Goal: Information Seeking & Learning: Learn about a topic

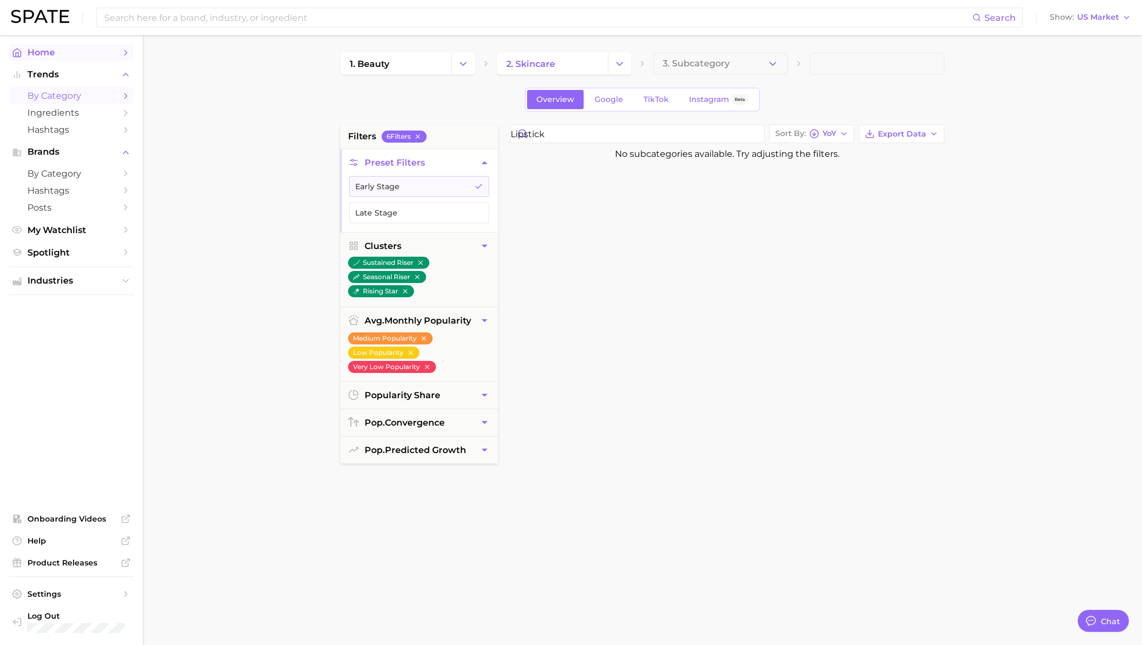
click at [71, 54] on span "Home" at bounding box center [71, 52] width 88 height 10
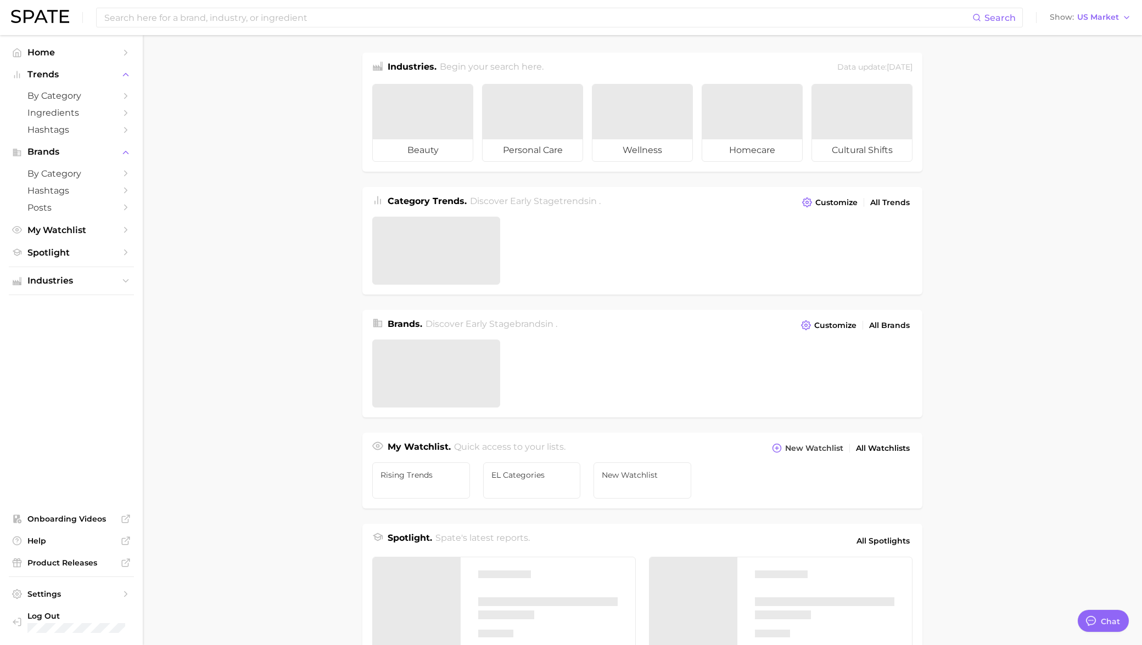
type textarea "x"
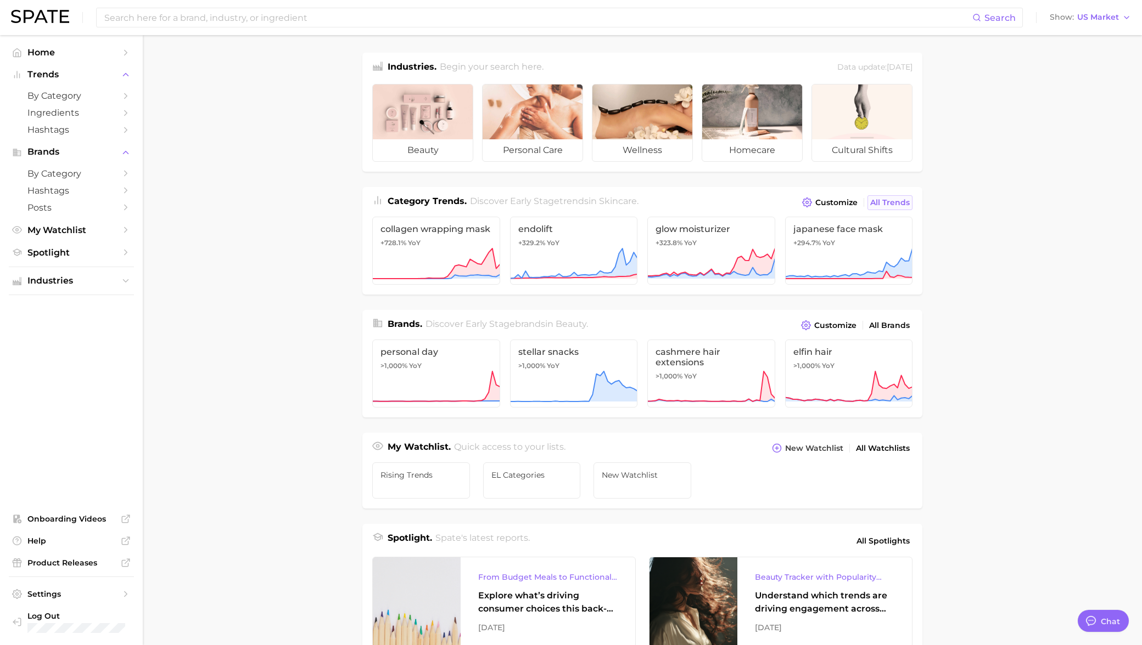
click at [892, 200] on span "All Trends" at bounding box center [890, 202] width 40 height 9
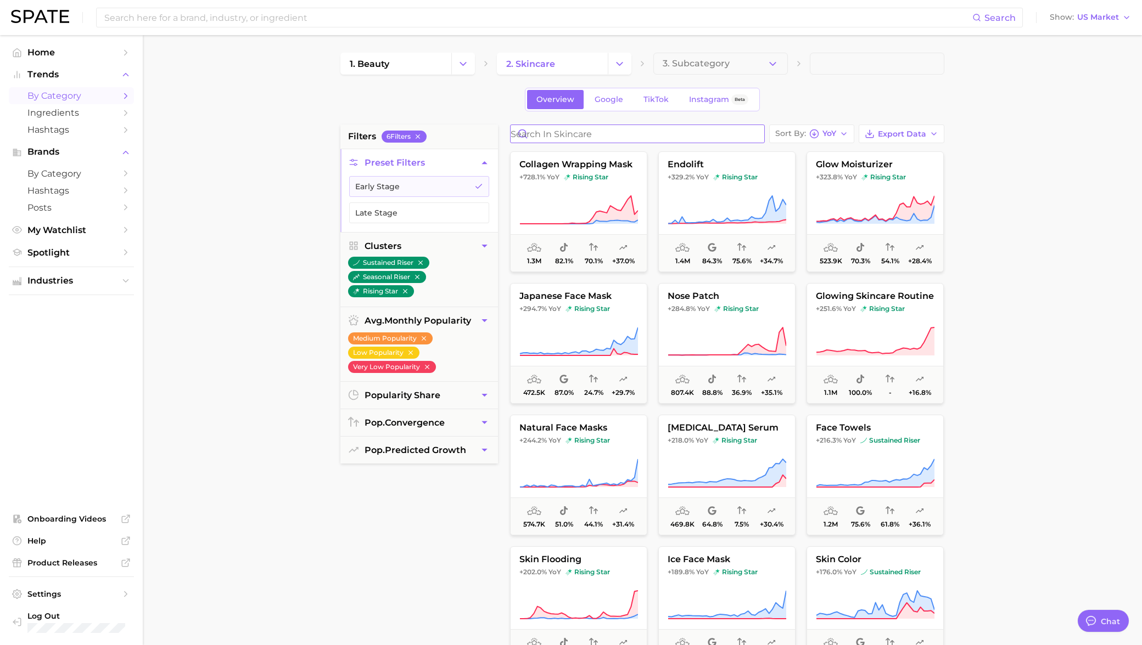
click at [579, 131] on input "Search in skincare" at bounding box center [637, 134] width 254 height 18
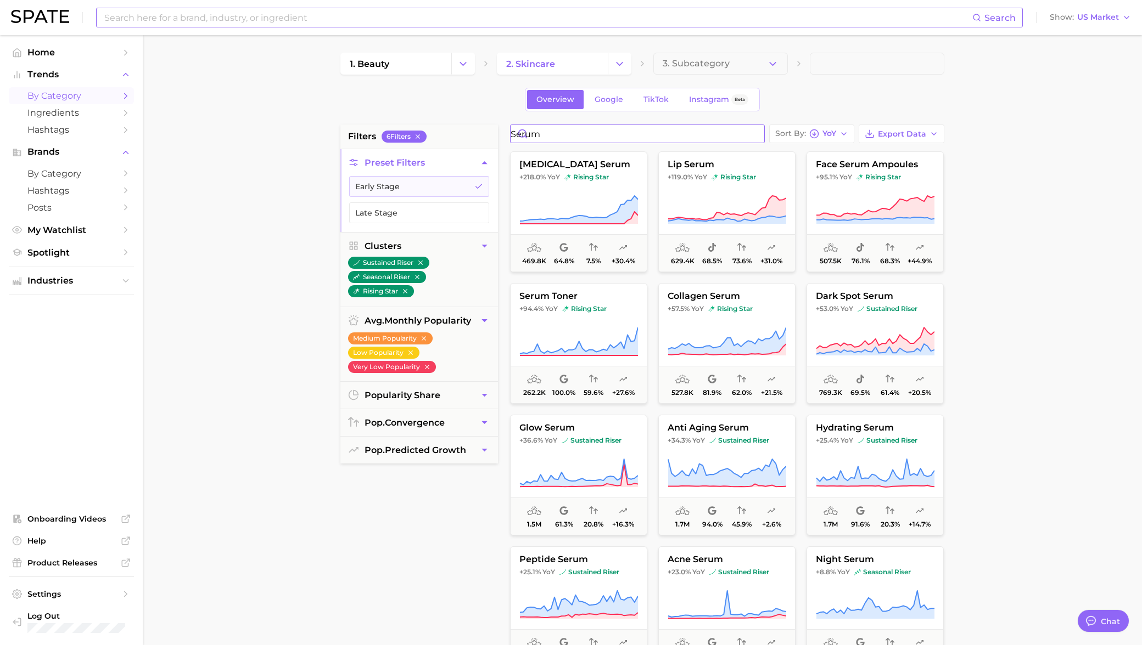
type input "serum"
drag, startPoint x: 592, startPoint y: 142, endPoint x: 494, endPoint y: 125, distance: 99.1
click at [495, 126] on div "filters 6 Filter s Preset Filters Early Stage Late Stage Clusters sustained ris…" at bounding box center [644, 469] width 609 height 688
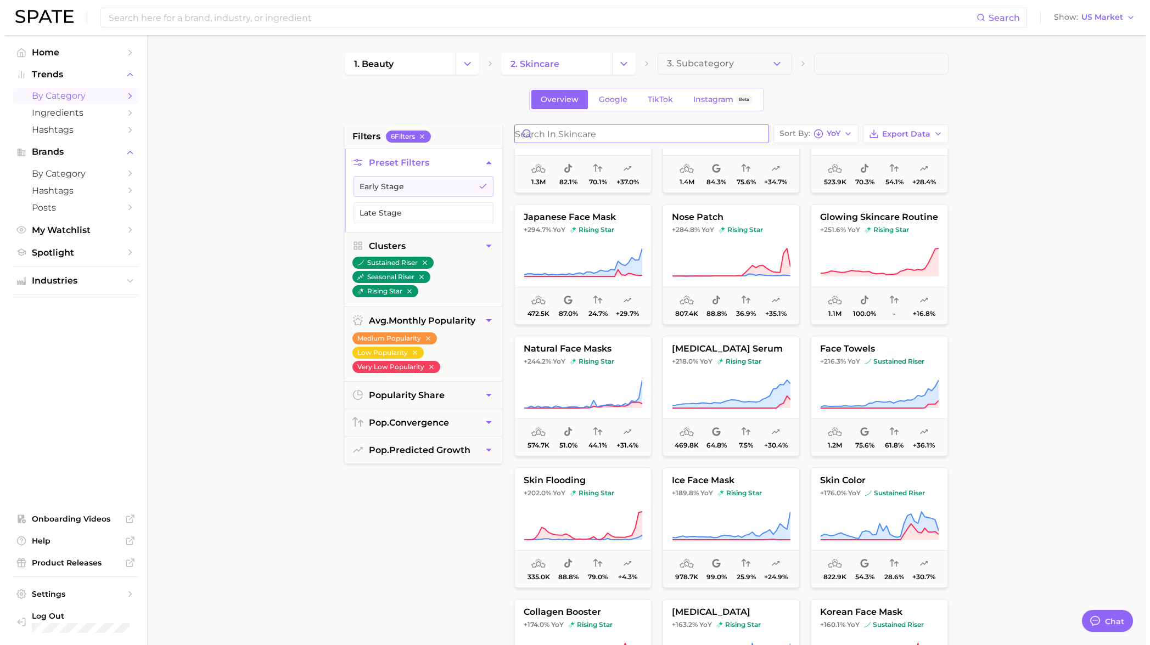
scroll to position [95, 0]
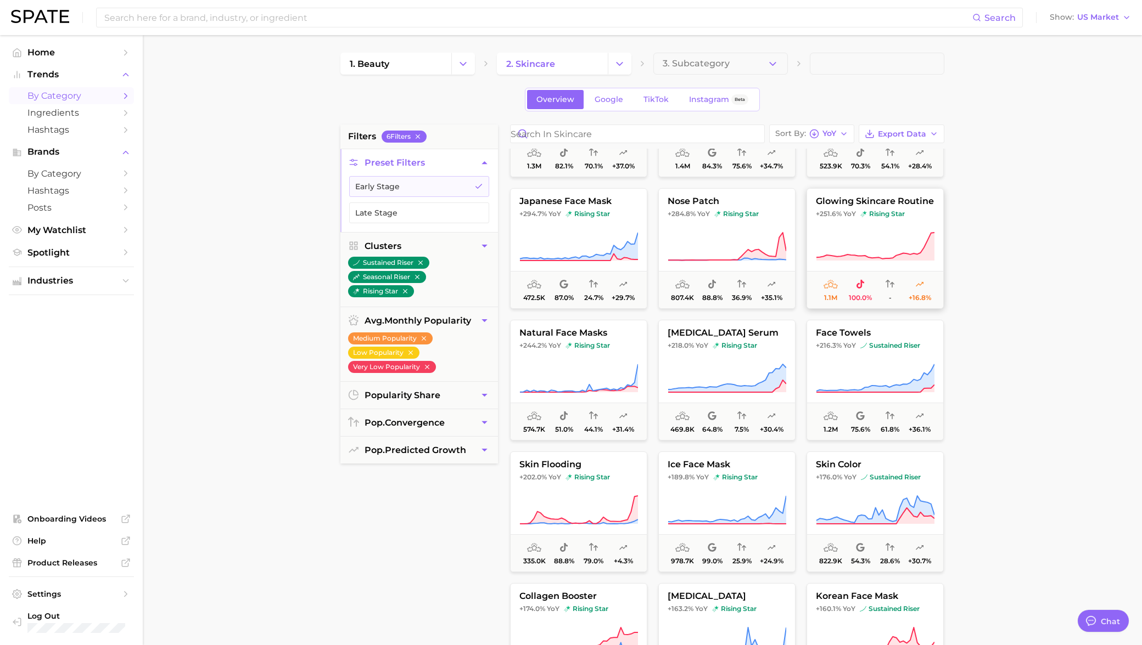
click at [846, 275] on span "1.1m 100.0% - +16.8%" at bounding box center [875, 289] width 136 height 37
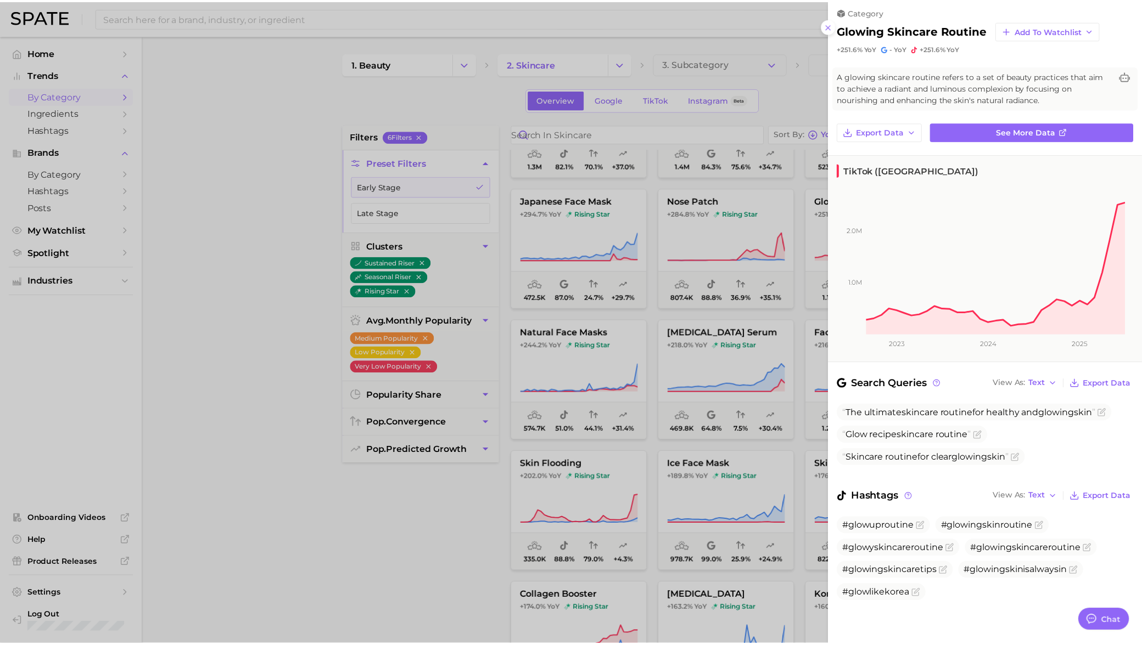
scroll to position [0, 0]
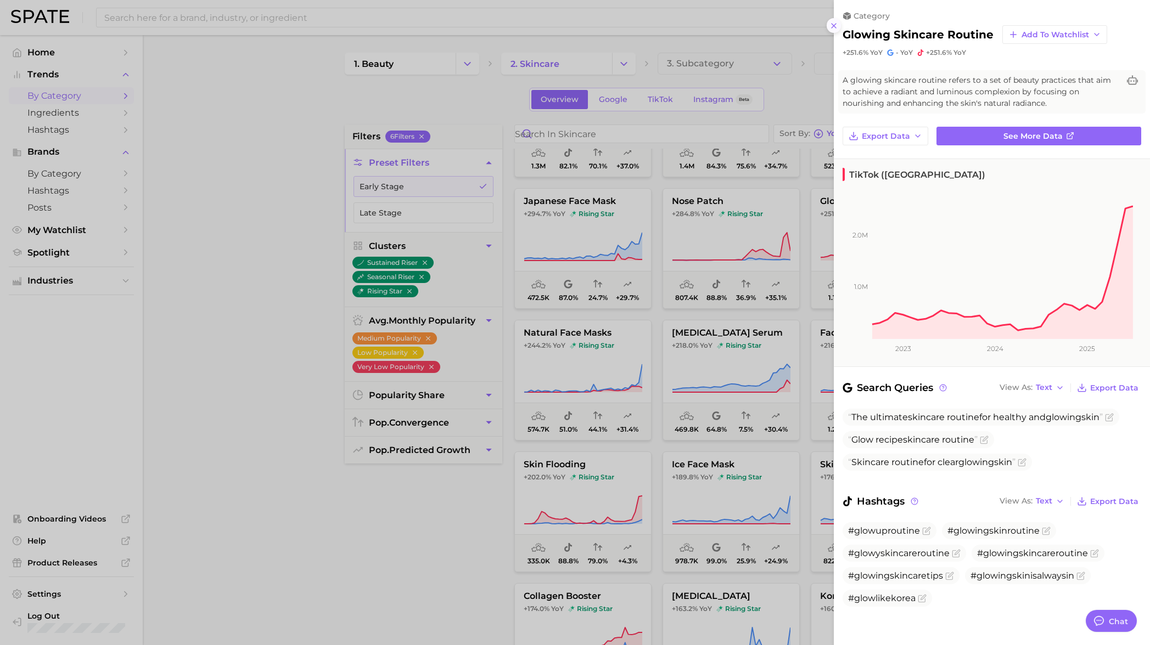
click at [836, 25] on icon at bounding box center [833, 25] width 9 height 9
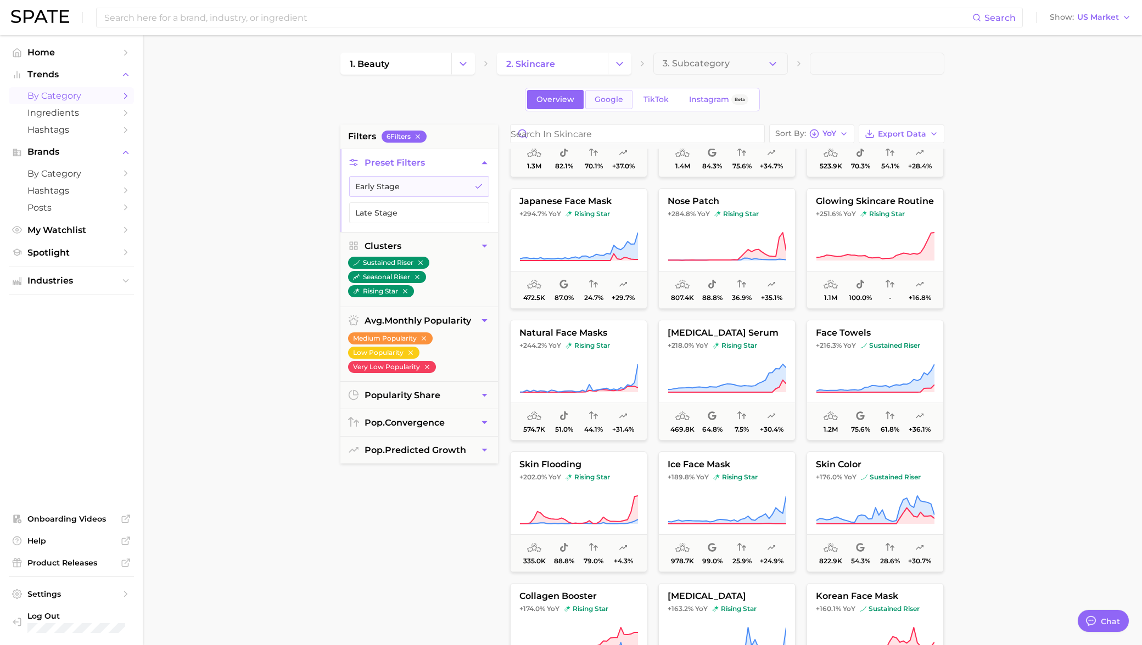
click at [622, 103] on link "Google" at bounding box center [608, 99] width 47 height 19
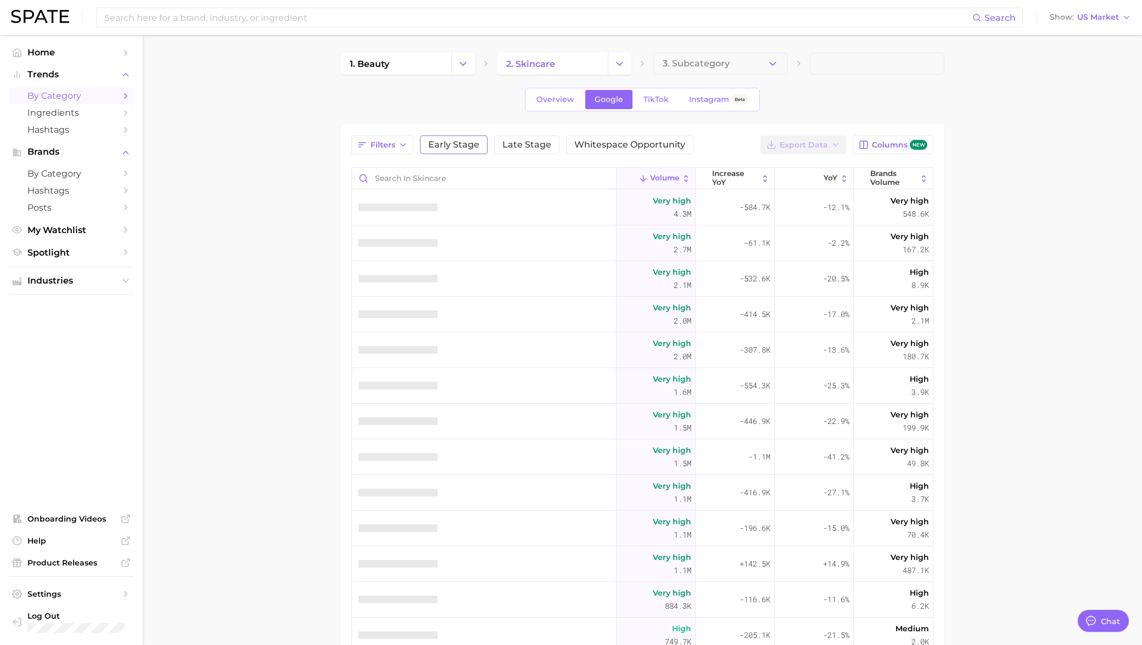
type textarea "x"
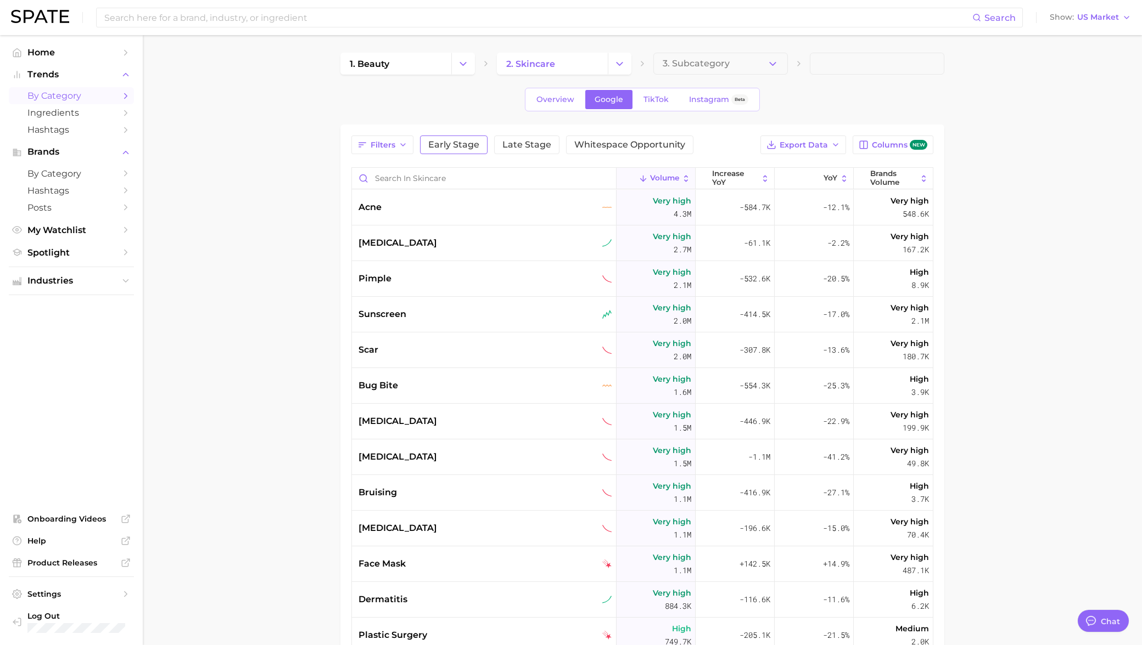
click at [460, 150] on button "Early Stage" at bounding box center [454, 145] width 68 height 19
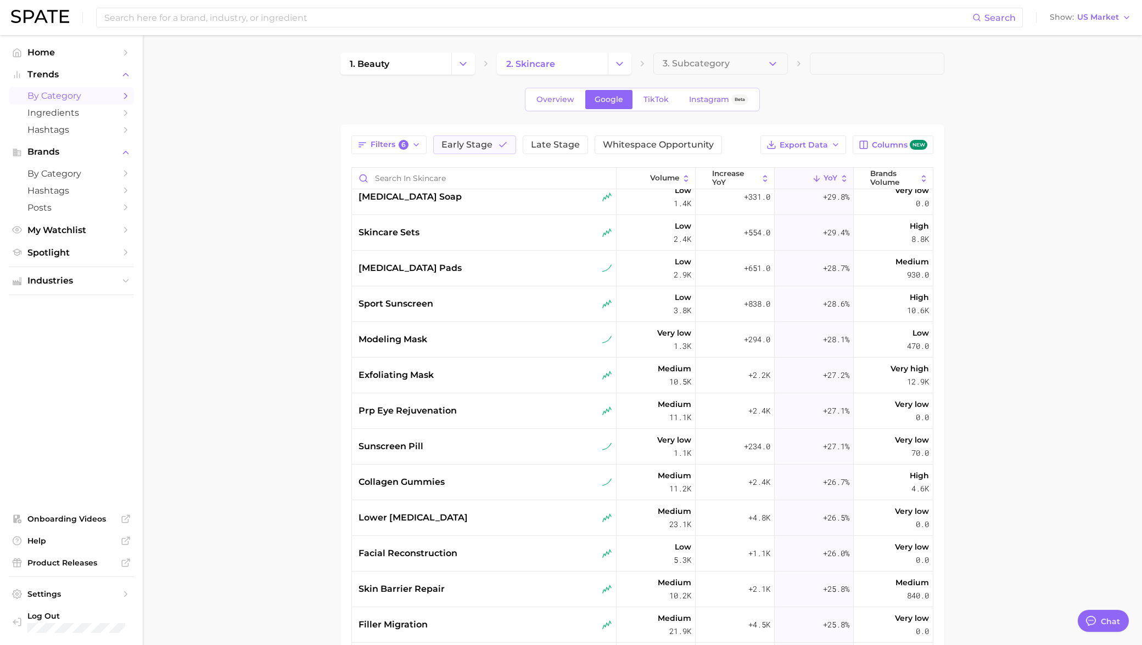
scroll to position [4564, 0]
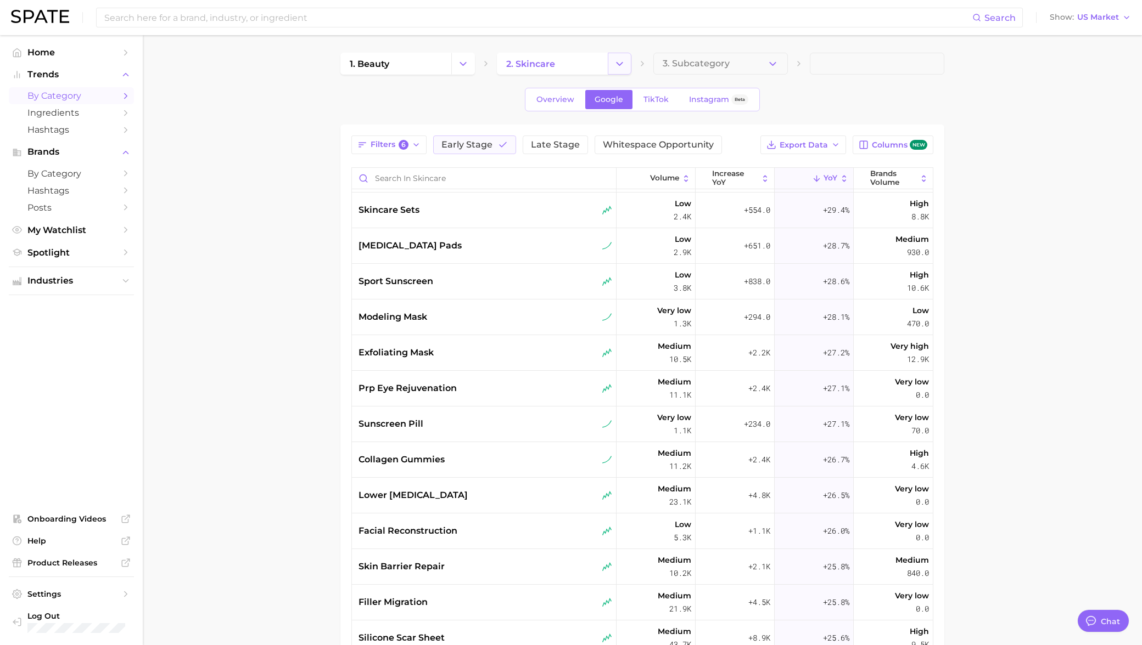
click at [621, 60] on icon "Change Category" at bounding box center [620, 64] width 12 height 12
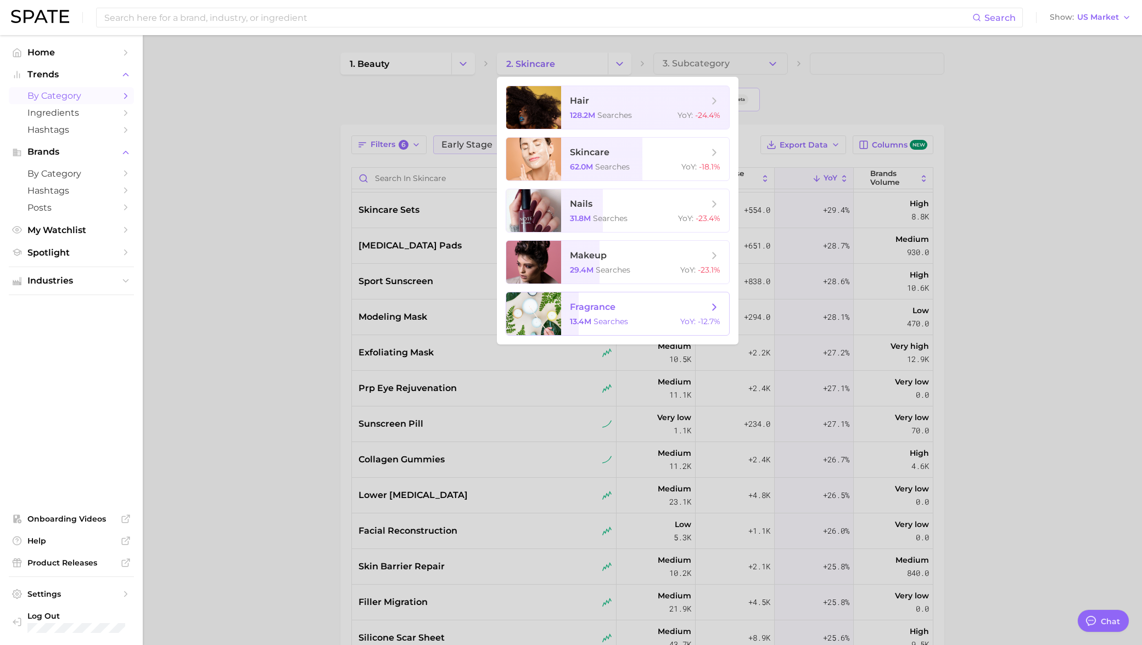
click at [611, 304] on span "fragrance" at bounding box center [593, 307] width 46 height 10
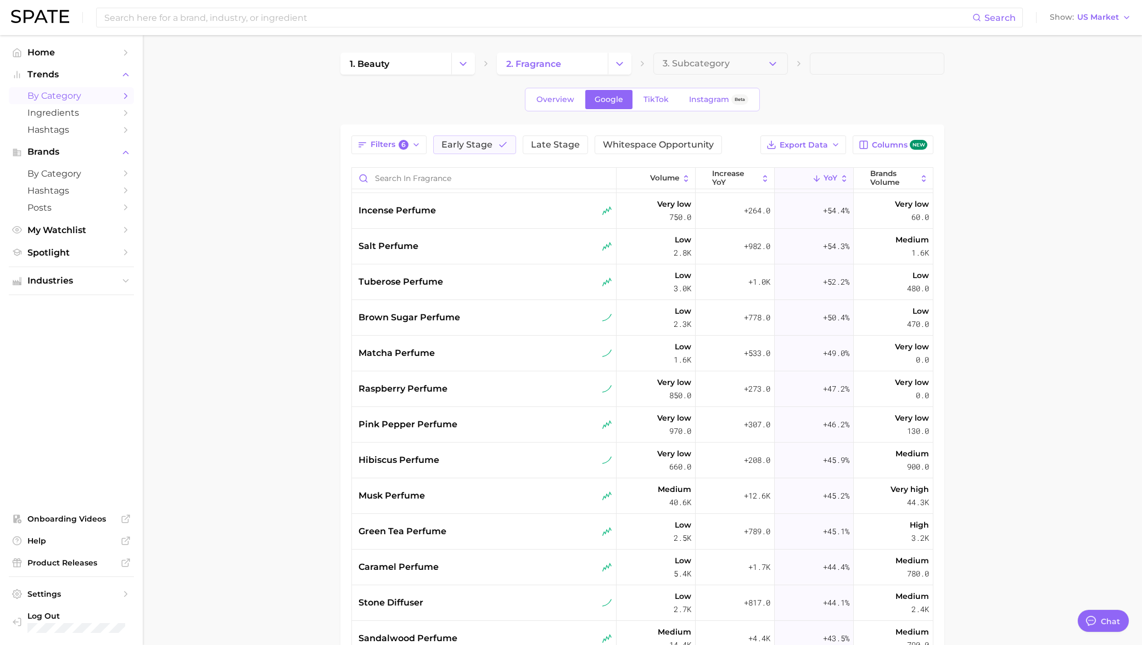
scroll to position [500, 0]
